Goal: Find contact information: Find contact information

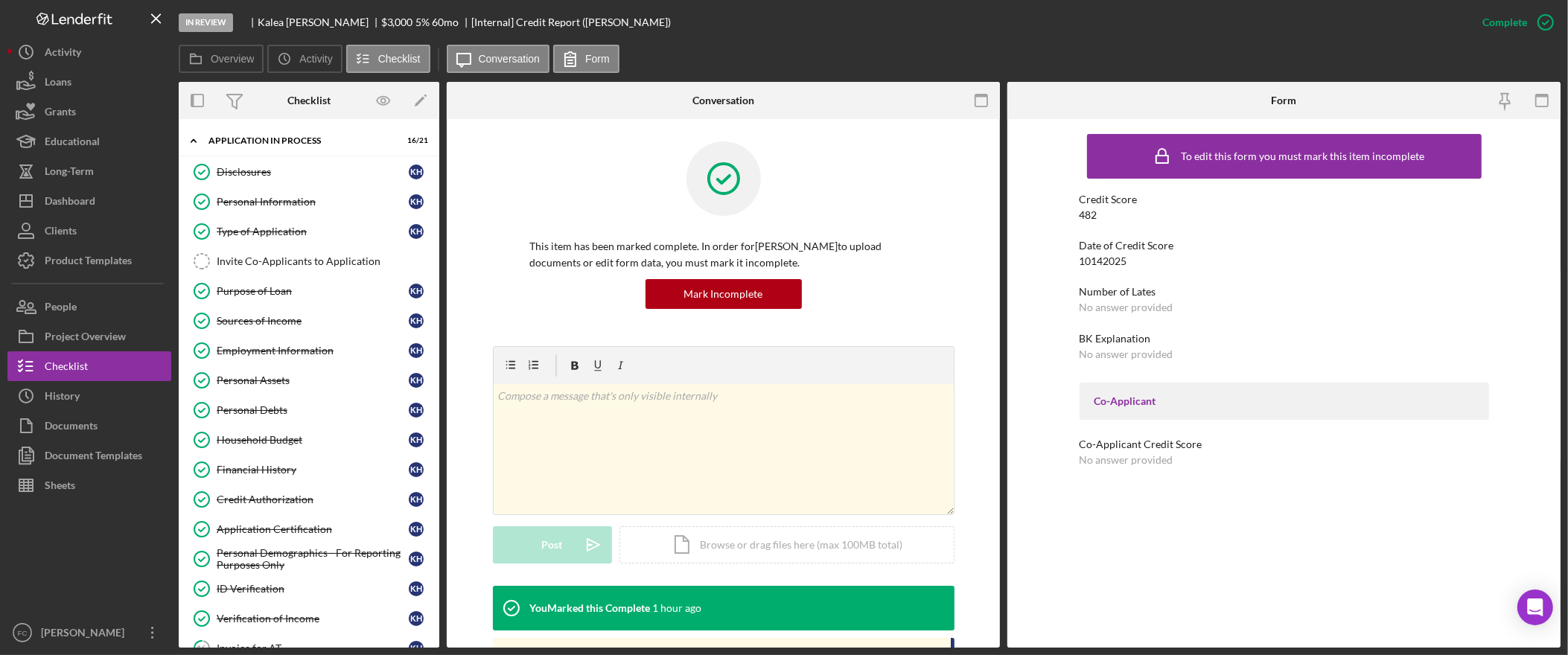
scroll to position [221, 0]
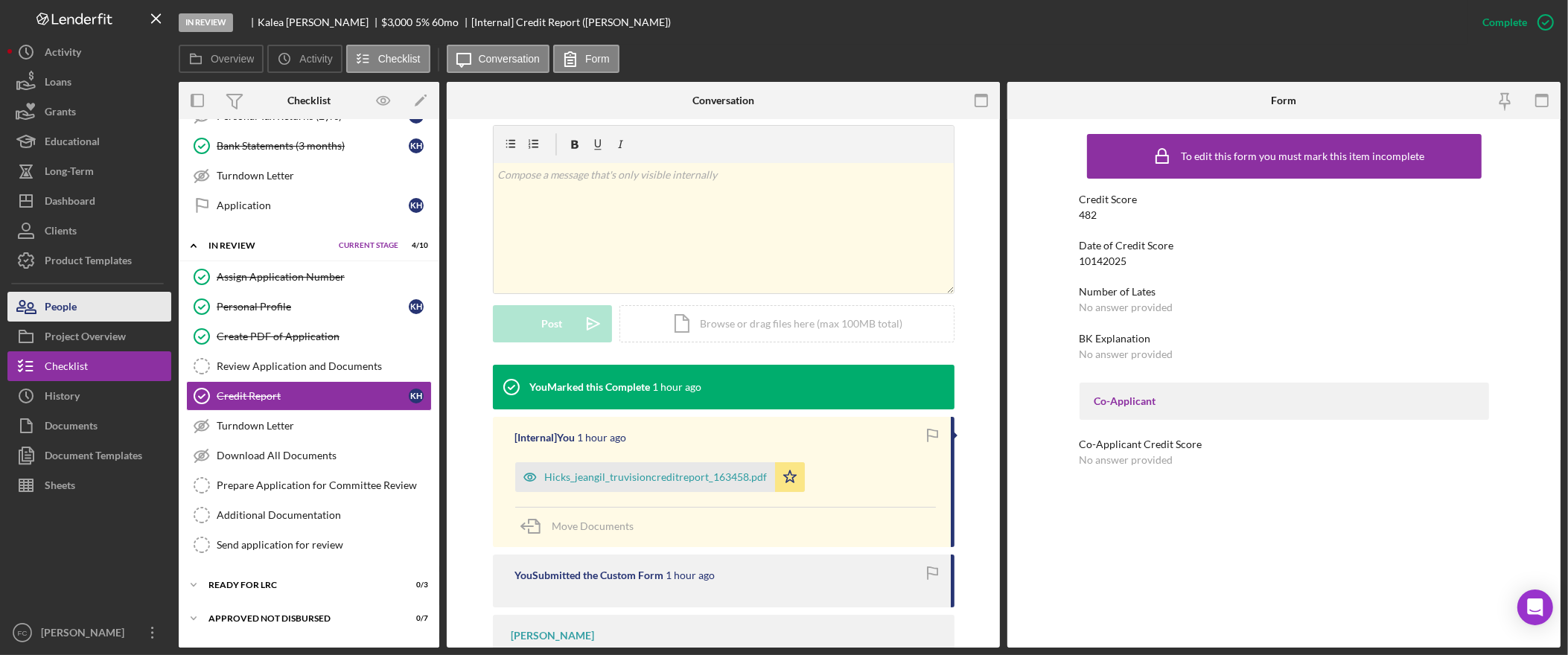
click at [81, 306] on button "People" at bounding box center [89, 307] width 163 height 30
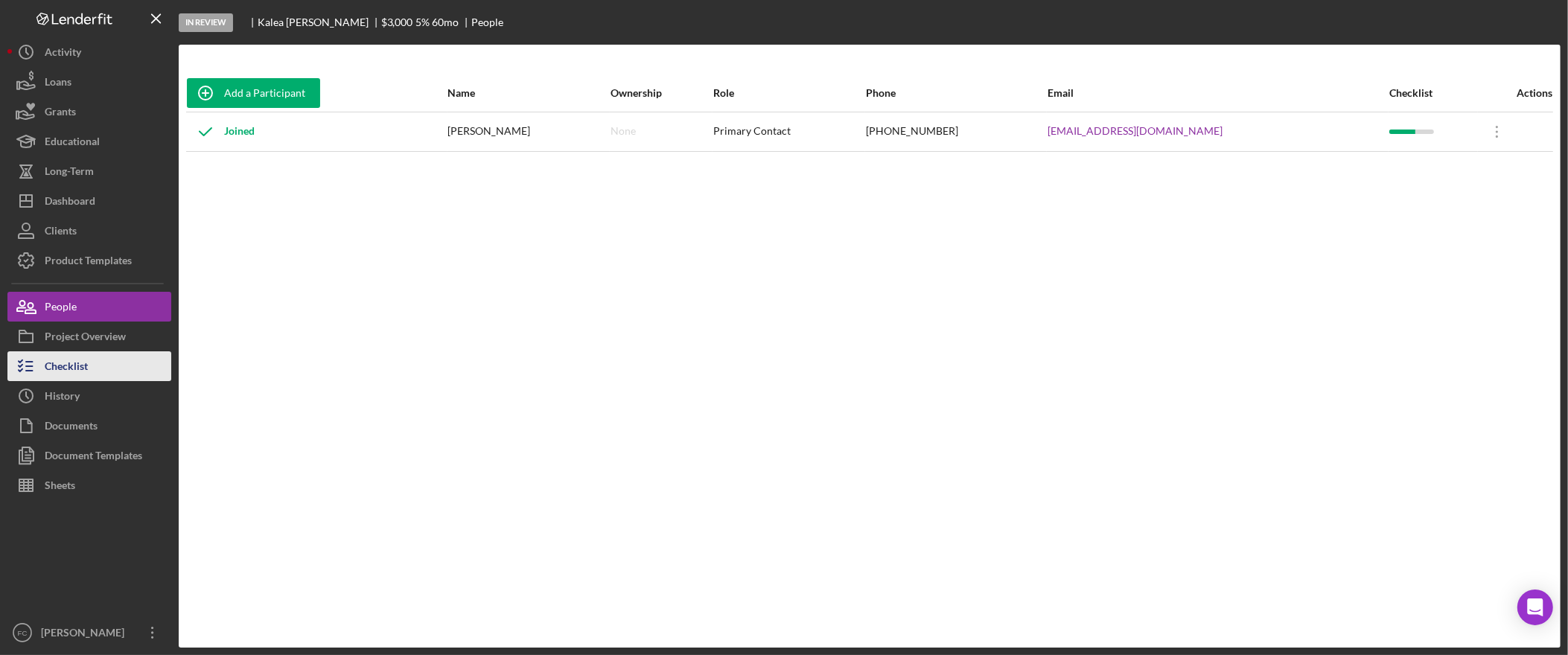
click at [94, 361] on button "Checklist" at bounding box center [89, 366] width 163 height 30
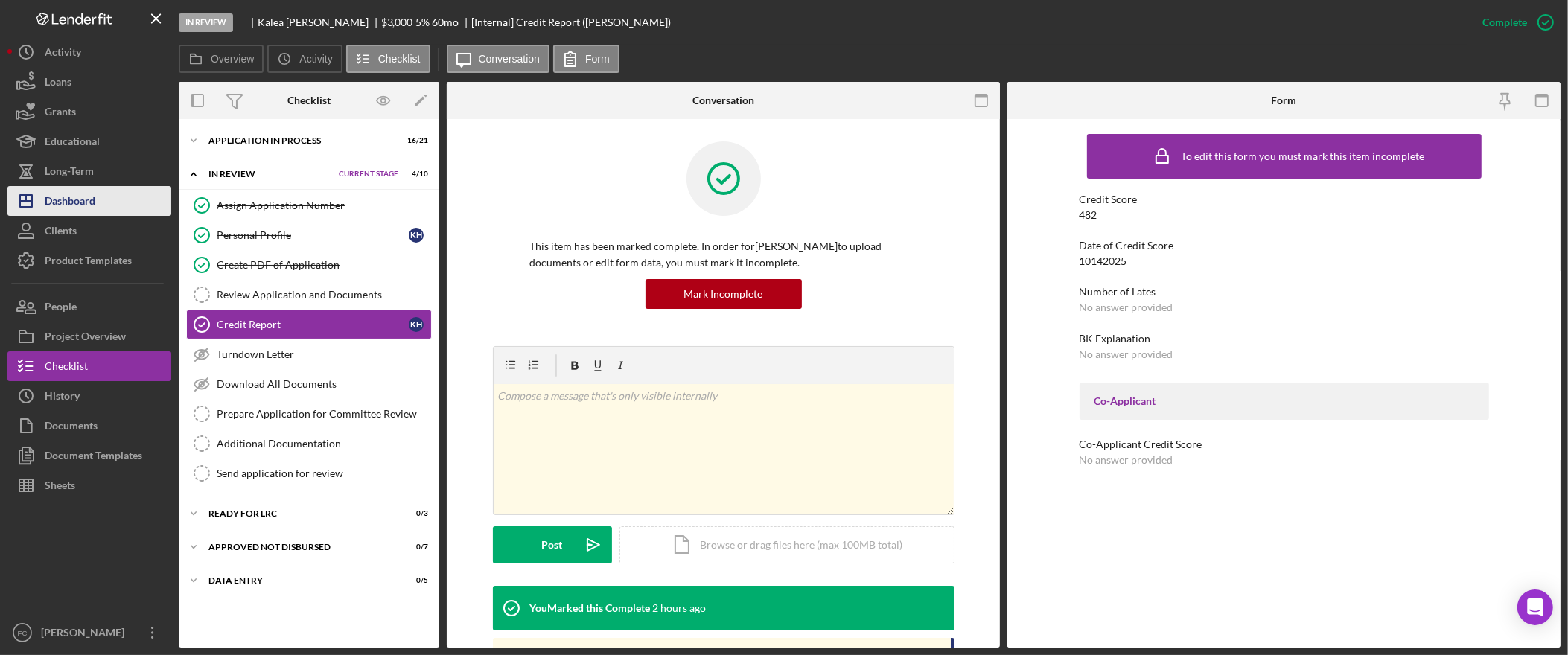
click at [87, 204] on div "Dashboard" at bounding box center [70, 203] width 51 height 34
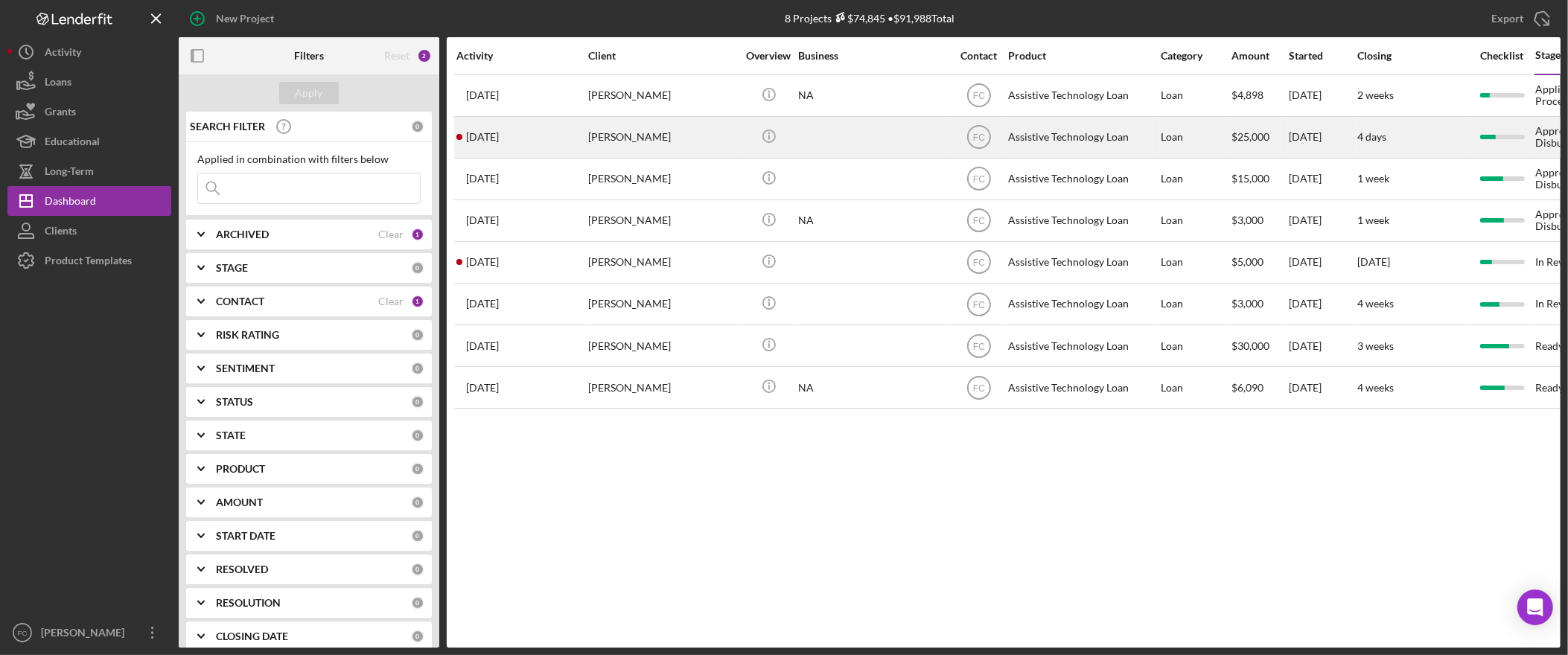
click at [651, 138] on div "Darrell Miklethun" at bounding box center [663, 137] width 149 height 40
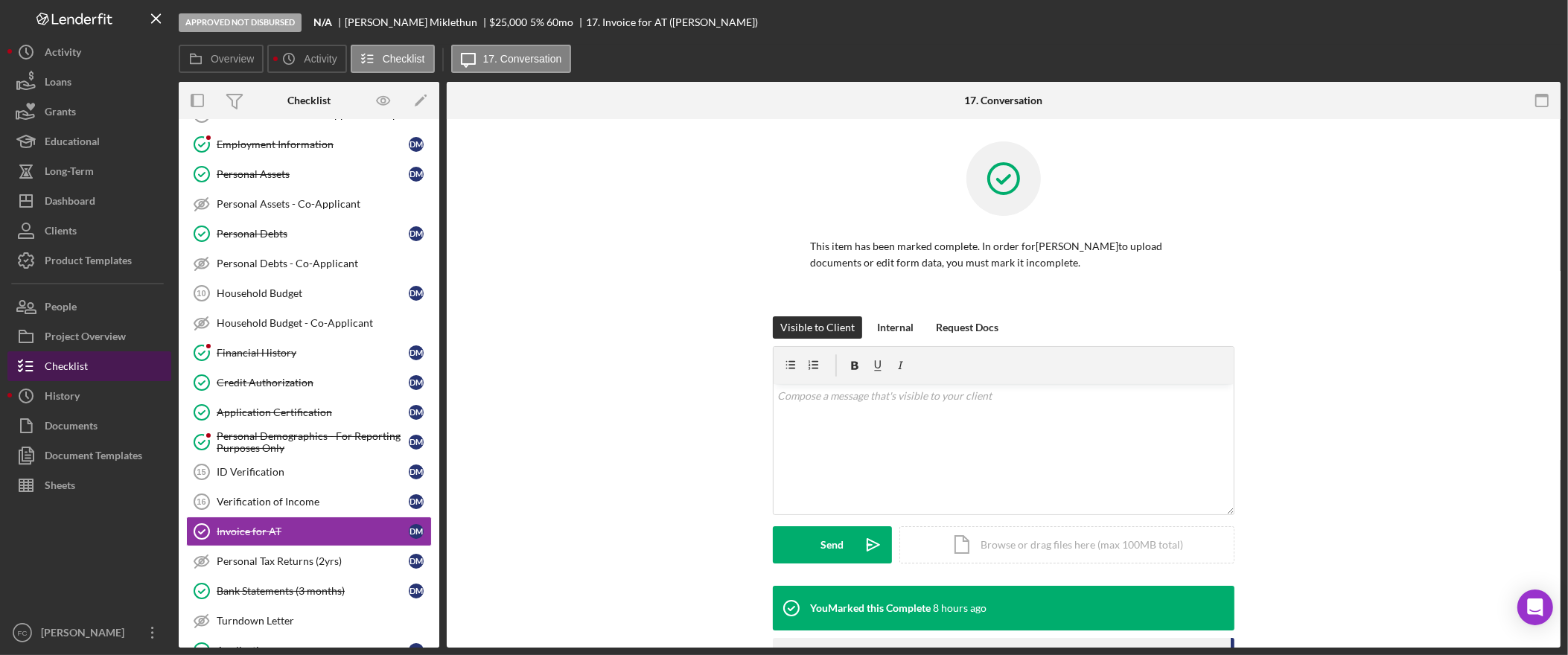
scroll to position [391, 0]
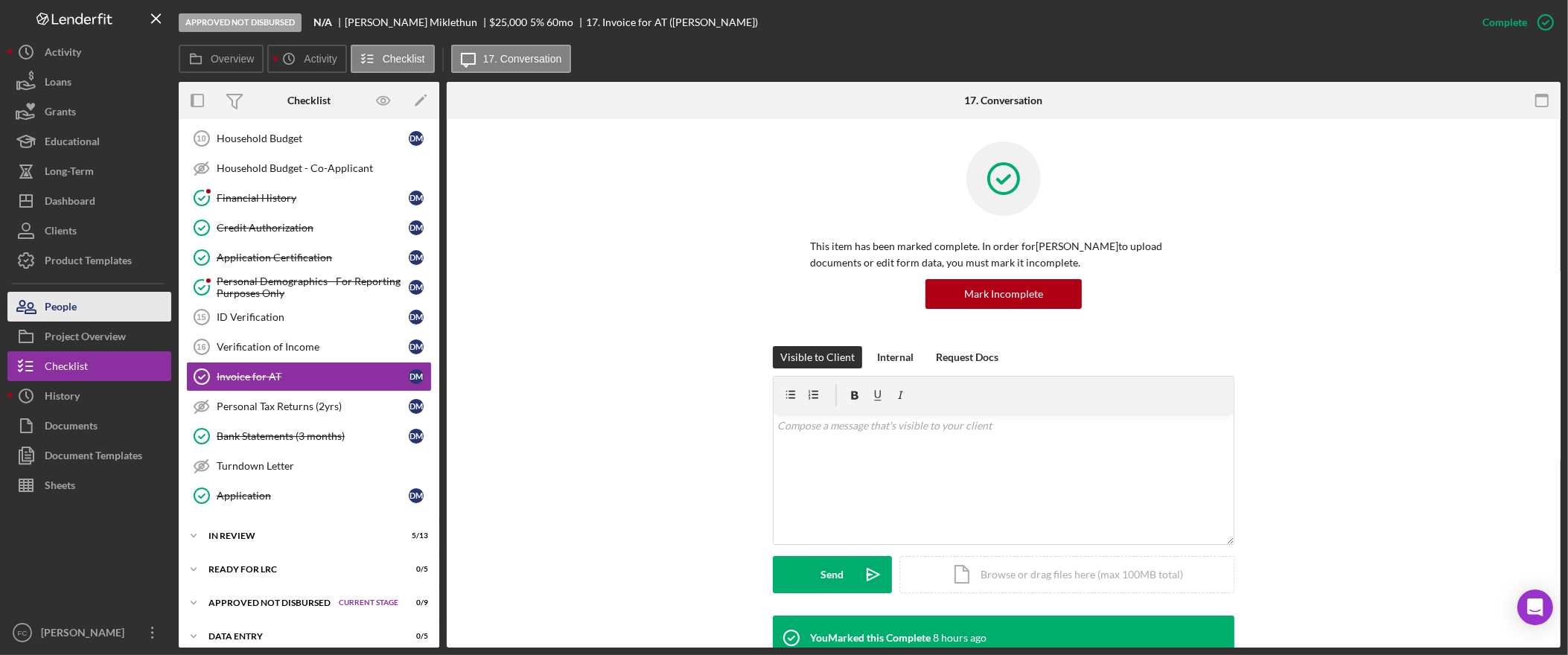
click at [96, 304] on button "People" at bounding box center [89, 307] width 163 height 30
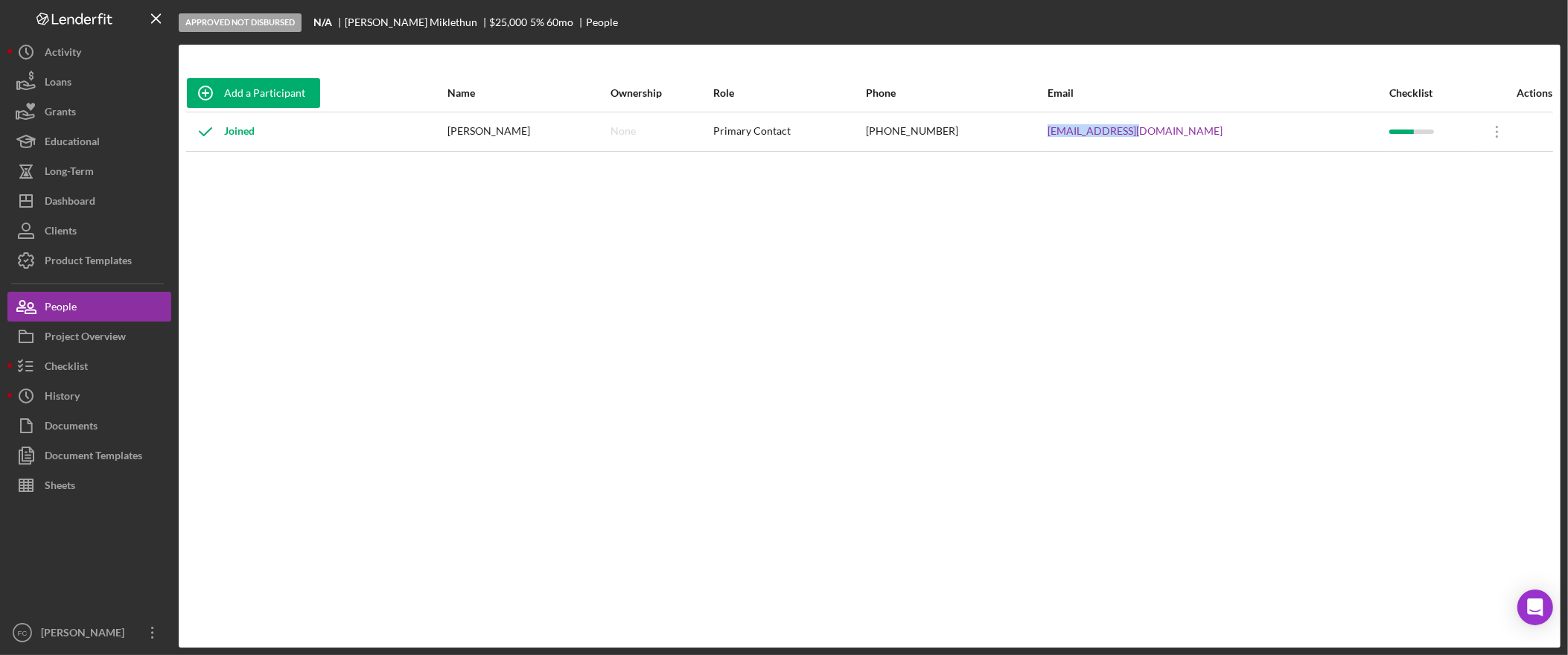
drag, startPoint x: 1249, startPoint y: 131, endPoint x: 1149, endPoint y: 133, distance: 100.0
click at [1149, 133] on td "my55olds@aol.com" at bounding box center [1217, 131] width 341 height 40
copy link "my55olds@aol.com"
